Goal: Transaction & Acquisition: Book appointment/travel/reservation

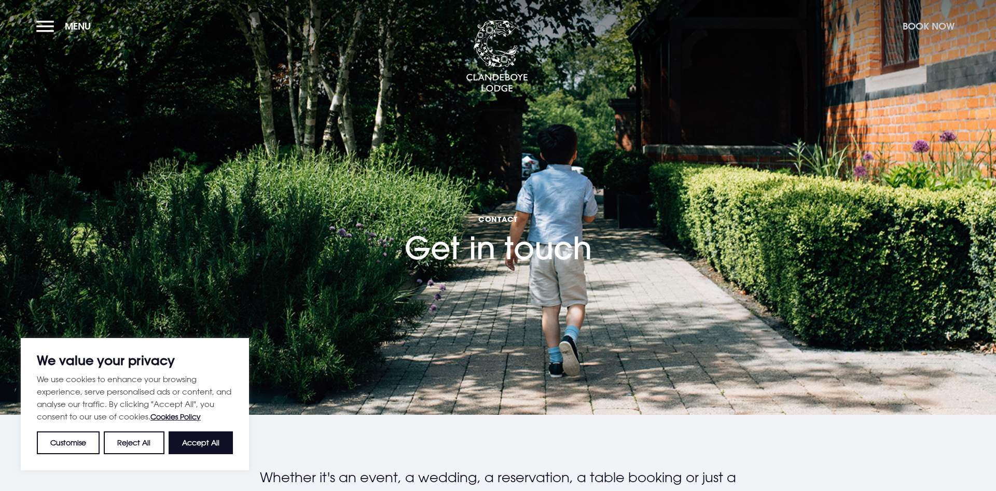
click at [934, 28] on button "Book Now" at bounding box center [929, 26] width 62 height 22
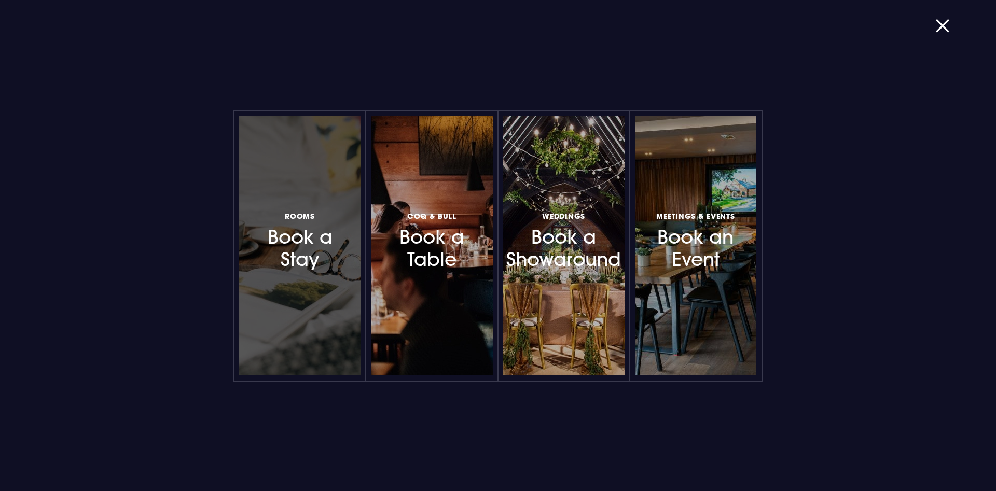
click at [320, 241] on h3 "Rooms Book a Stay" at bounding box center [300, 241] width 90 height 62
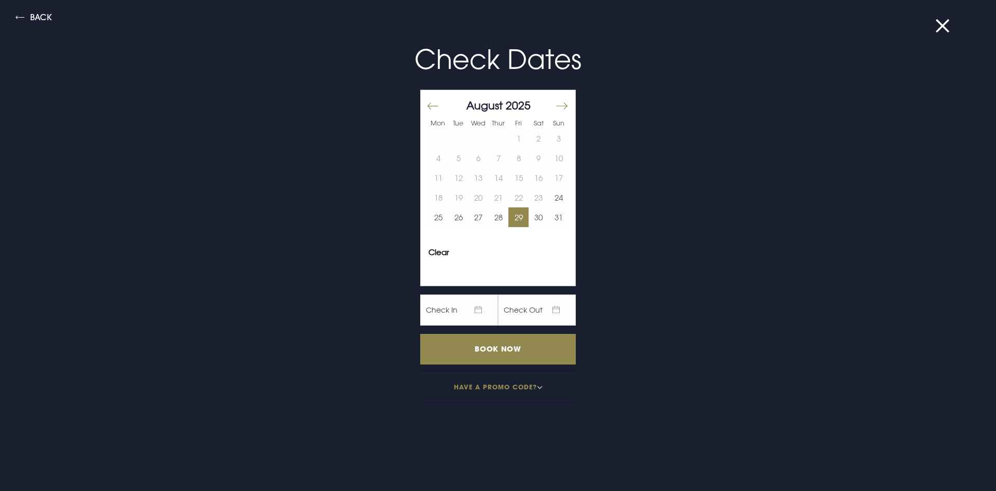
click at [518, 218] on button "29" at bounding box center [519, 218] width 20 height 20
click at [561, 218] on button "31" at bounding box center [559, 218] width 20 height 20
click at [509, 349] on input "Book Now" at bounding box center [498, 349] width 156 height 31
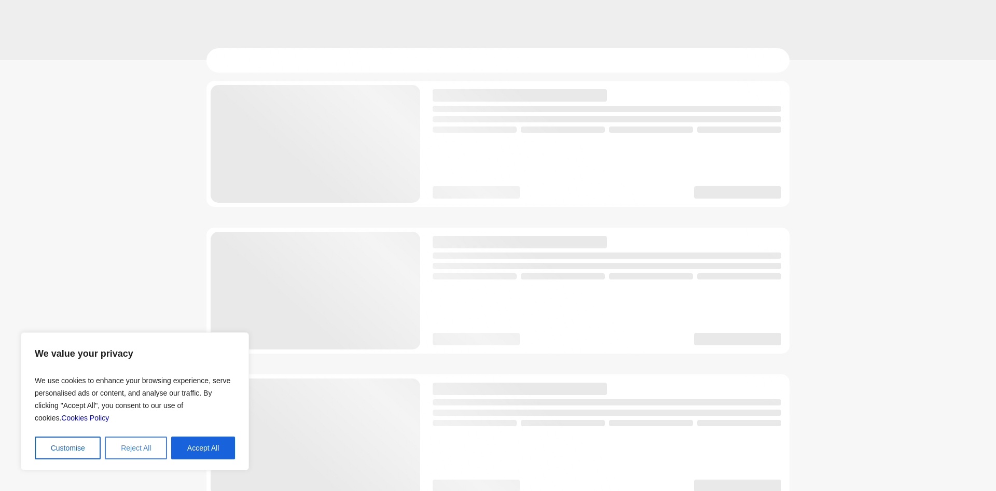
click at [136, 450] on button "Reject All" at bounding box center [136, 448] width 62 height 23
